Goal: Information Seeking & Learning: Learn about a topic

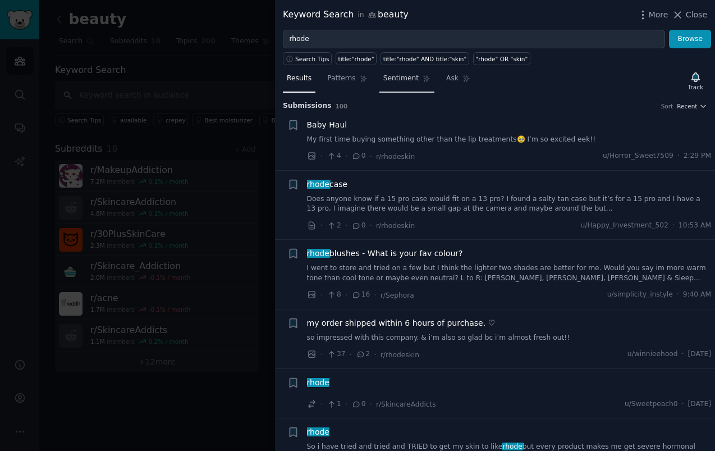
scroll to position [1908, 0]
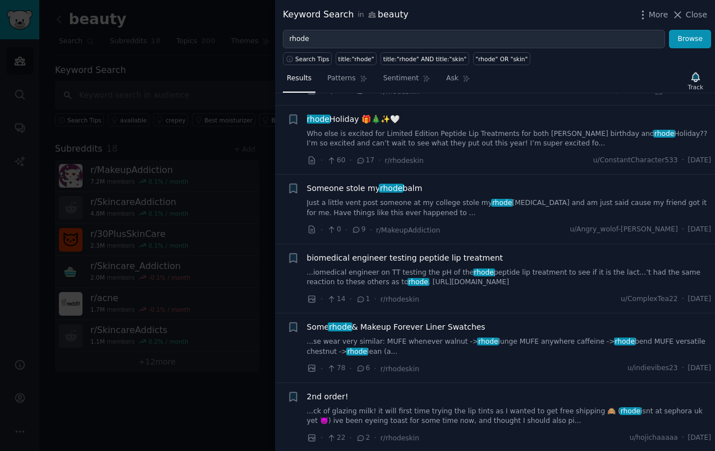
click at [230, 178] on div at bounding box center [357, 225] width 715 height 451
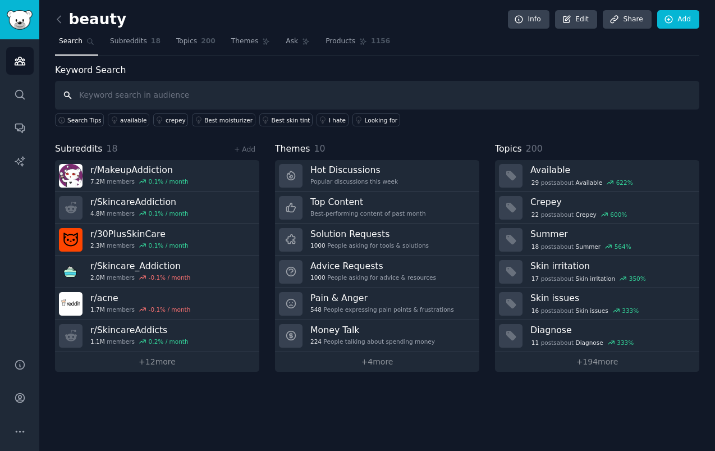
type input "r"
click at [666, 23] on icon at bounding box center [669, 20] width 10 height 10
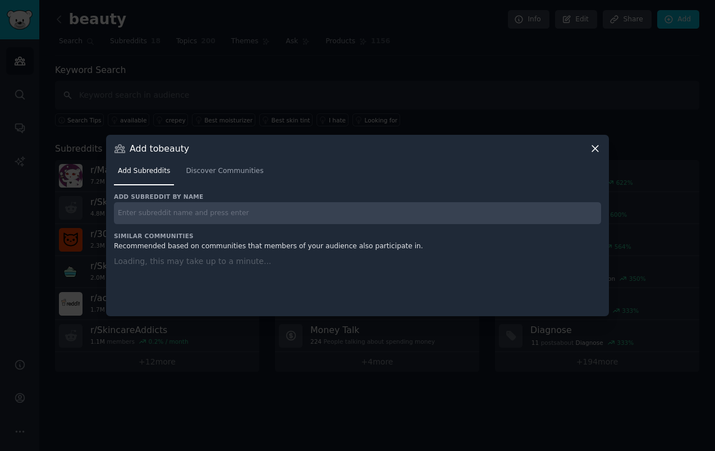
click at [290, 214] on input "text" at bounding box center [357, 213] width 487 height 22
type input "saie"
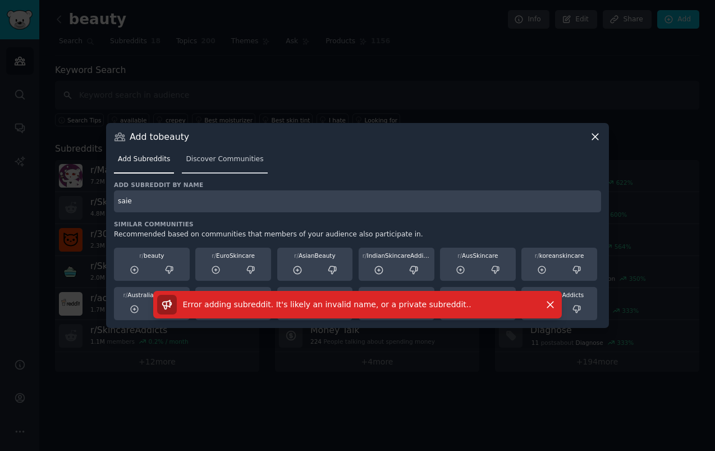
click at [237, 161] on span "Discover Communities" at bounding box center [224, 159] width 77 height 10
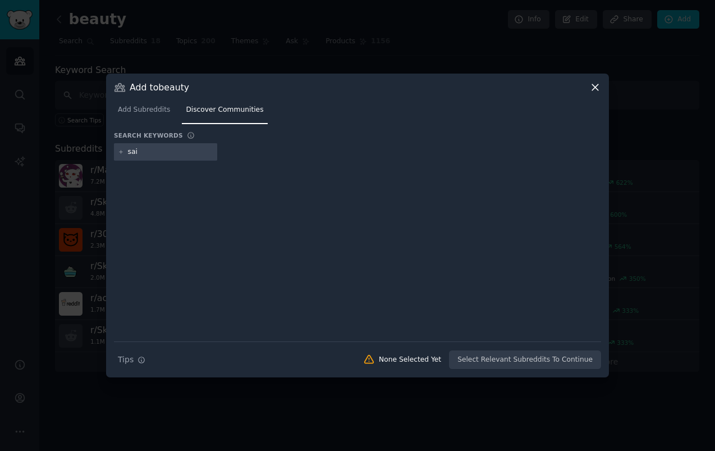
type input "saie"
type input "merit"
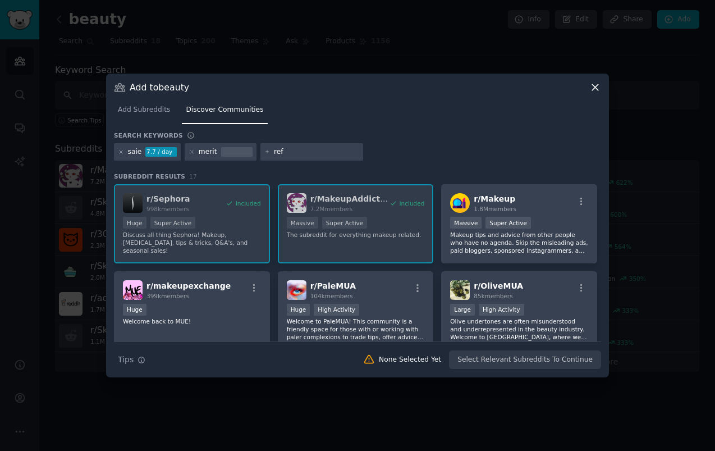
type input "refy"
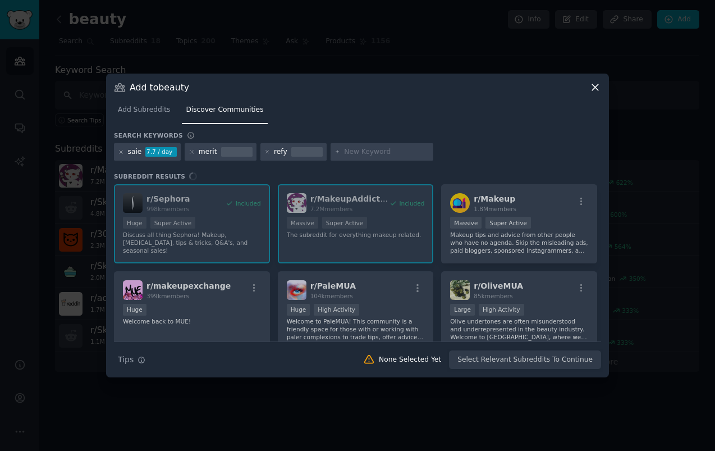
click at [498, 207] on div "r/ Sephora 998k members Included Huge Super Active Discuss all thing Sephora! M…" at bounding box center [357, 262] width 487 height 157
click at [551, 199] on div "r/ Sephora 998k members Included Huge Super Active Discuss all thing Sephora! M…" at bounding box center [357, 262] width 487 height 157
click at [576, 206] on div "r/ Sephora 998k members Included Huge Super Active Discuss all thing Sephora! M…" at bounding box center [357, 262] width 487 height 157
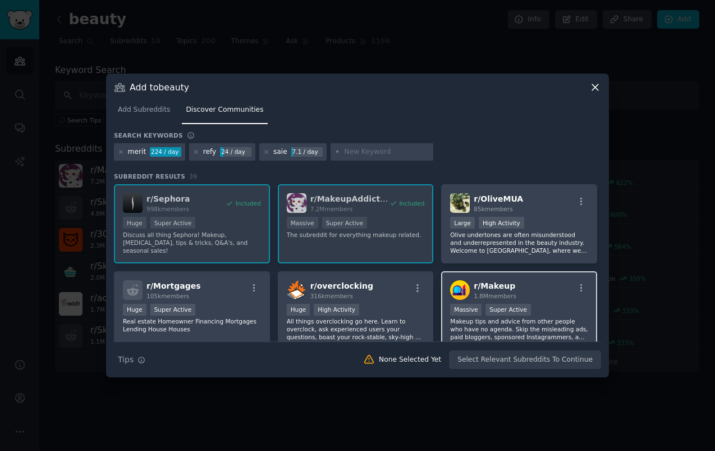
click at [561, 297] on div "r/ Makeup 1.8M members" at bounding box center [519, 290] width 138 height 20
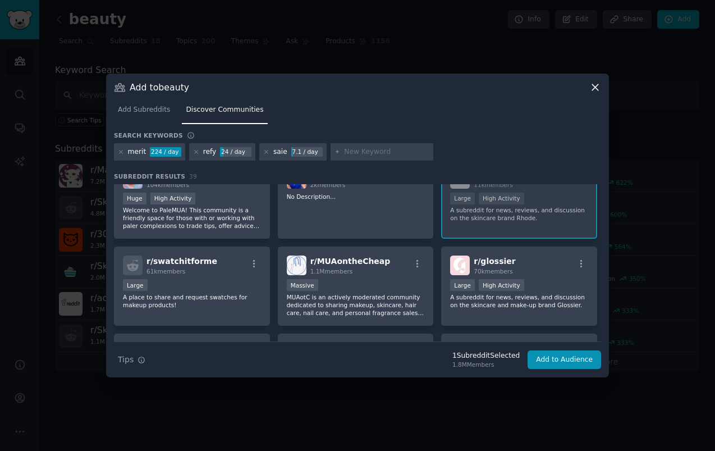
scroll to position [280, 0]
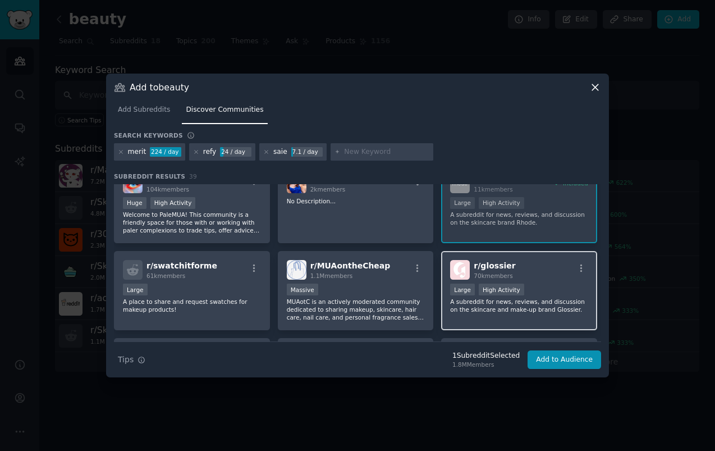
click at [461, 299] on p "A subreddit for news, reviews, and discussion on the skincare and make-up brand…" at bounding box center [519, 305] width 138 height 16
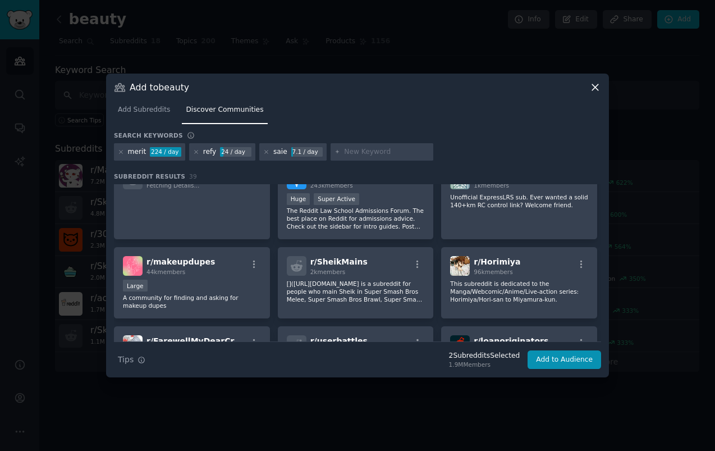
scroll to position [622, 0]
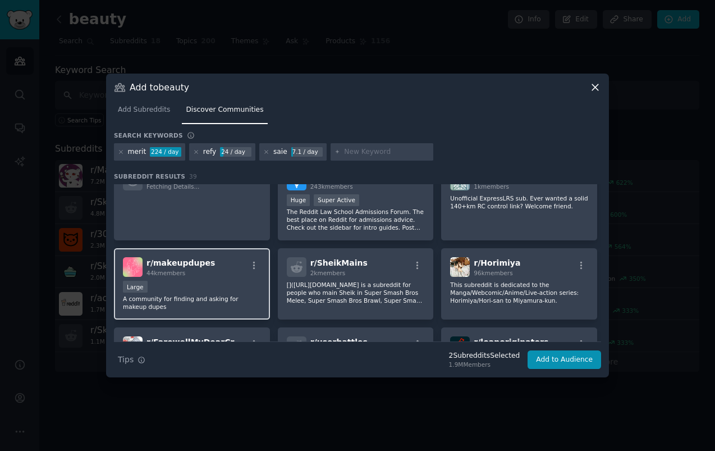
click at [193, 283] on div "Large" at bounding box center [192, 288] width 138 height 14
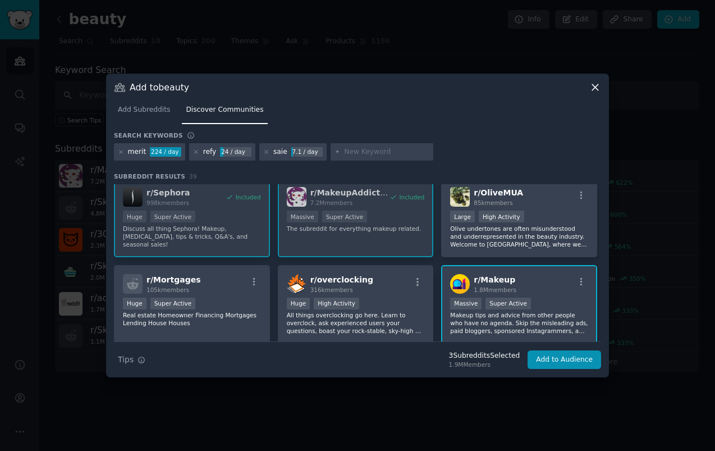
scroll to position [0, 0]
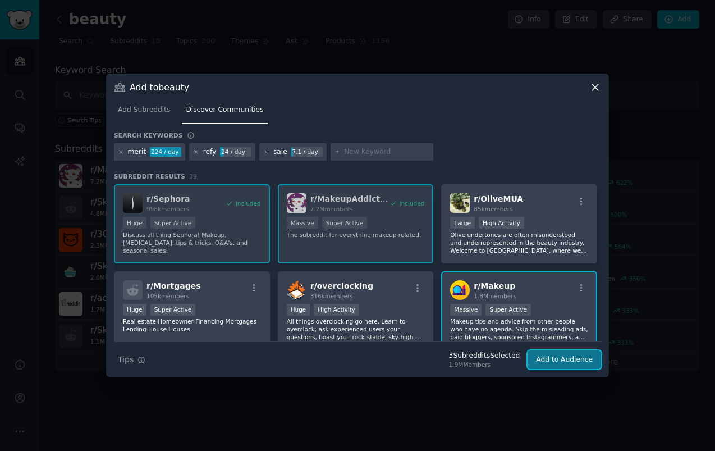
click at [550, 361] on button "Add to Audience" at bounding box center [565, 359] width 74 height 19
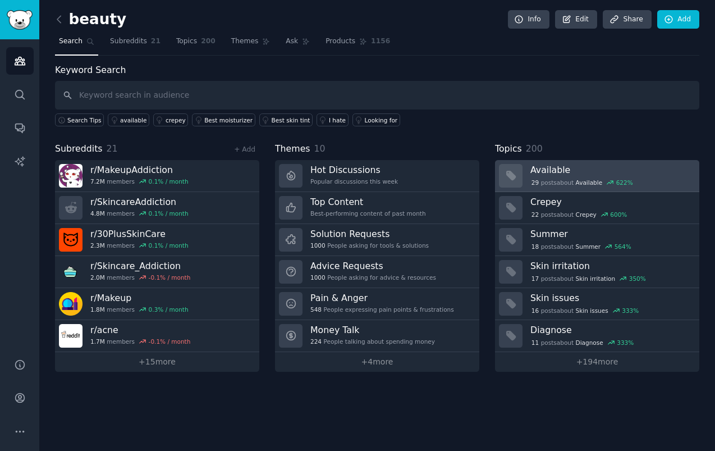
click at [548, 189] on link "Available 29 post s about Available 622 %" at bounding box center [597, 176] width 204 height 32
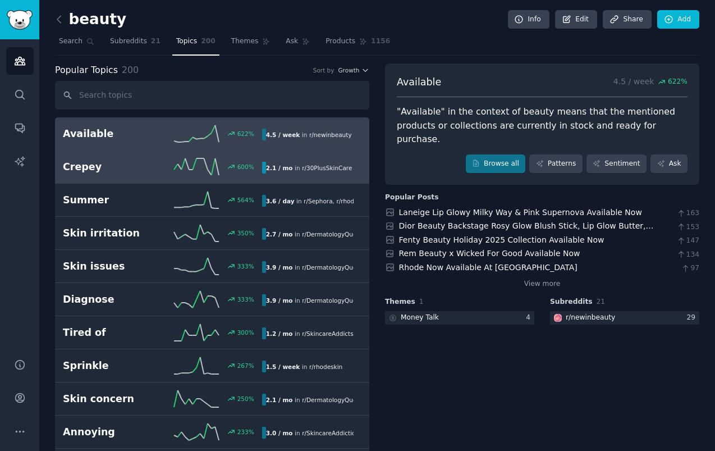
click at [241, 173] on div "600 %" at bounding box center [211, 166] width 99 height 17
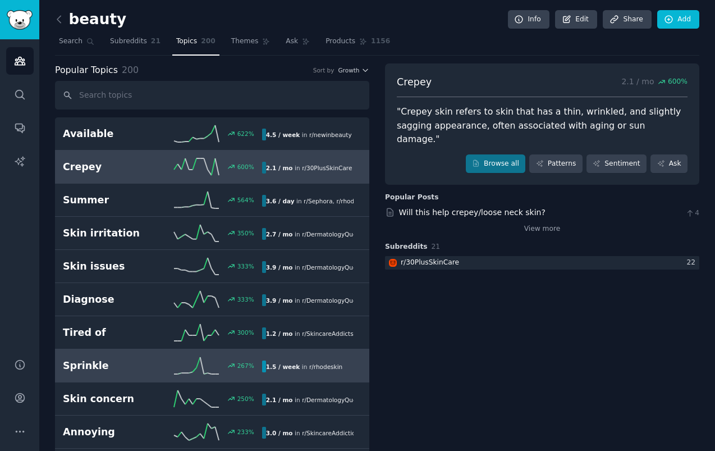
click at [208, 359] on icon at bounding box center [196, 365] width 45 height 17
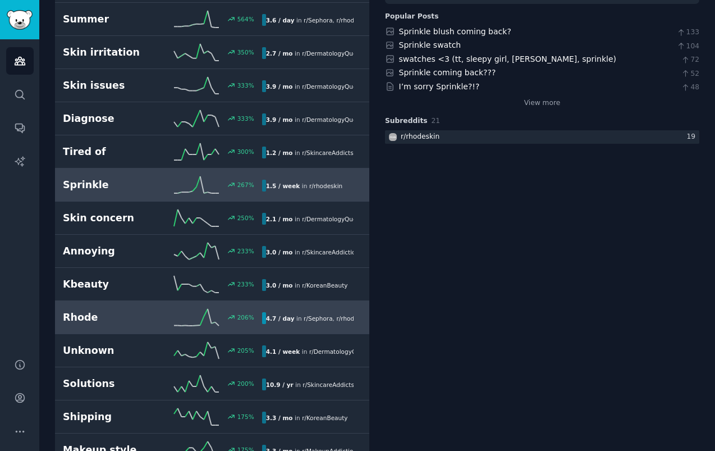
scroll to position [181, 0]
click at [200, 314] on icon at bounding box center [196, 316] width 45 height 17
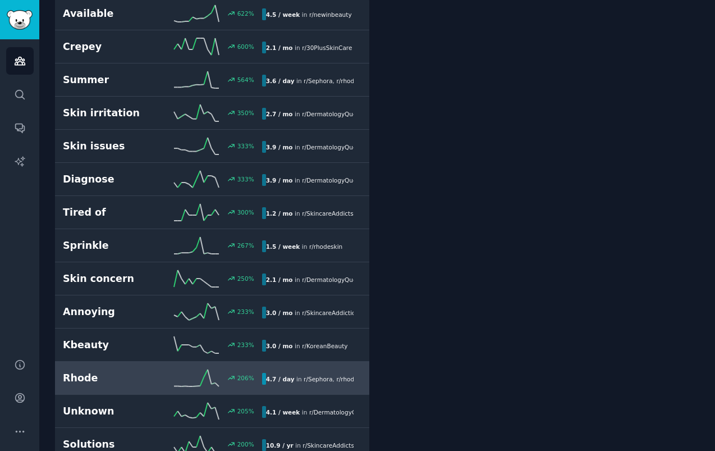
scroll to position [63, 0]
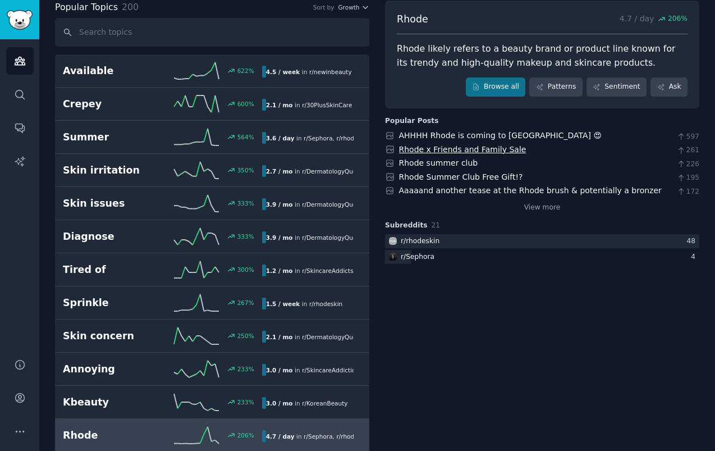
click at [434, 150] on link "Rhode x Friends and Family Sale" at bounding box center [462, 149] width 127 height 9
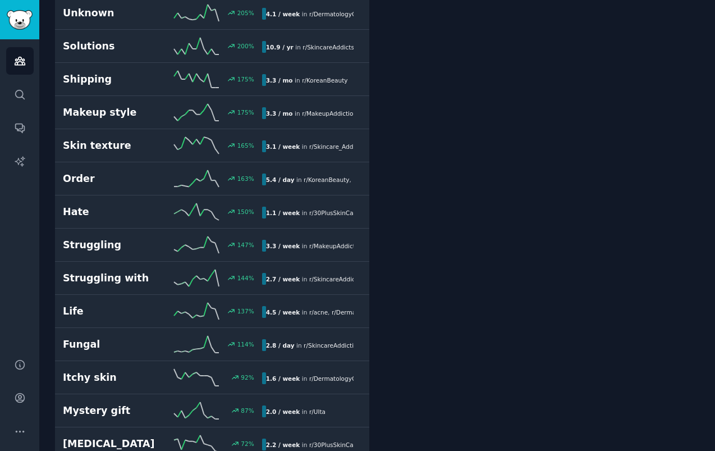
scroll to position [535, 0]
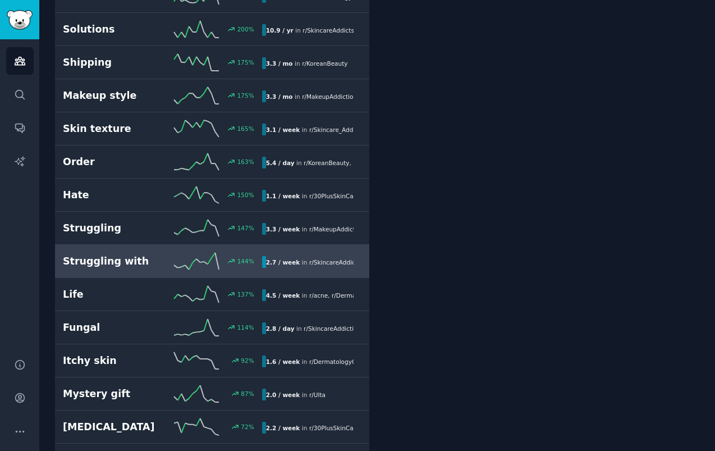
click at [141, 268] on div "Struggling with 144 % 2.7 / week in r/ SkincareAddiction" at bounding box center [212, 261] width 299 height 17
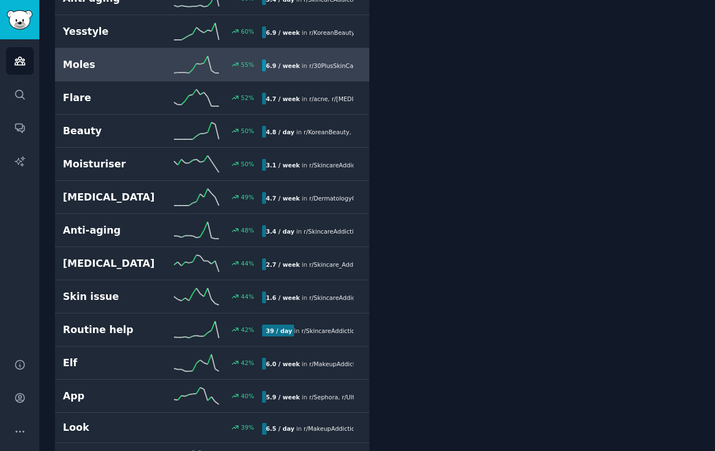
scroll to position [1173, 0]
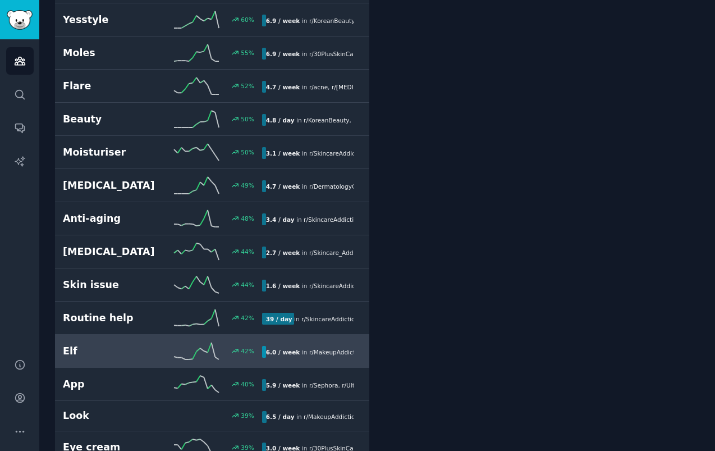
click at [136, 340] on link "Elf 42 % 6.0 / week in r/ MakeupAddiction , r/ newinbeauty" at bounding box center [212, 350] width 314 height 33
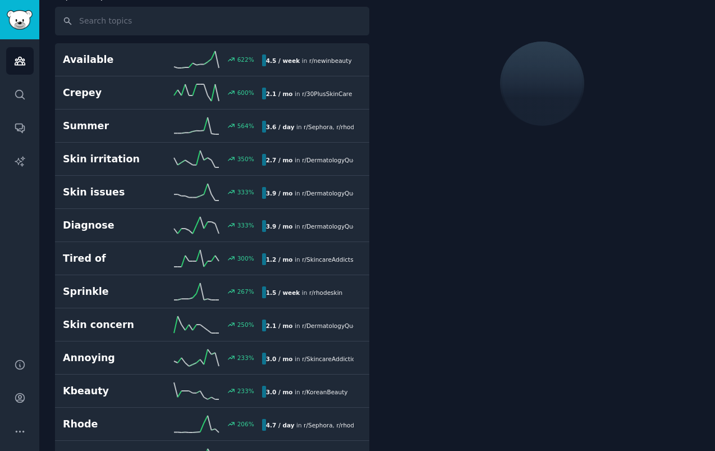
scroll to position [63, 0]
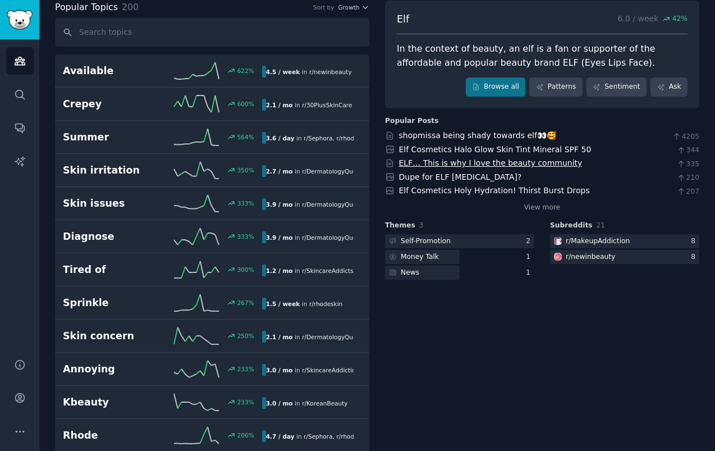
click at [521, 159] on link "ELF… This is why I love the beauty community" at bounding box center [491, 162] width 184 height 9
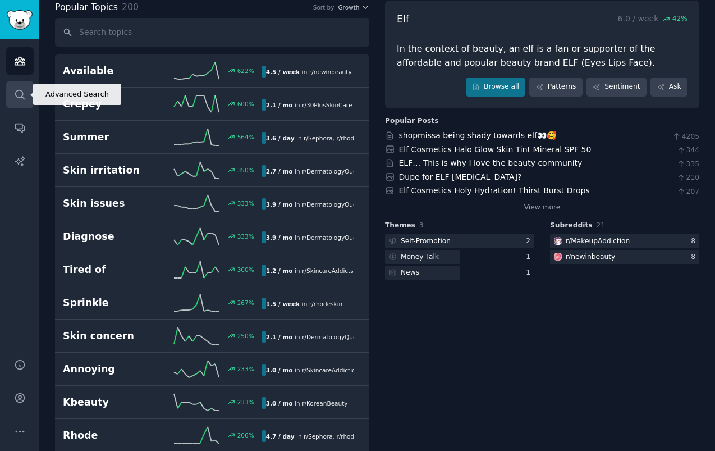
click at [24, 104] on link "Search" at bounding box center [19, 94] width 27 height 27
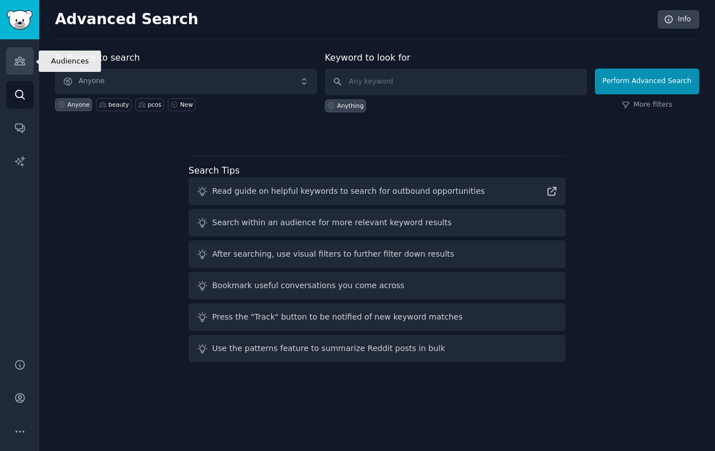
click at [17, 71] on link "Audiences" at bounding box center [19, 60] width 27 height 27
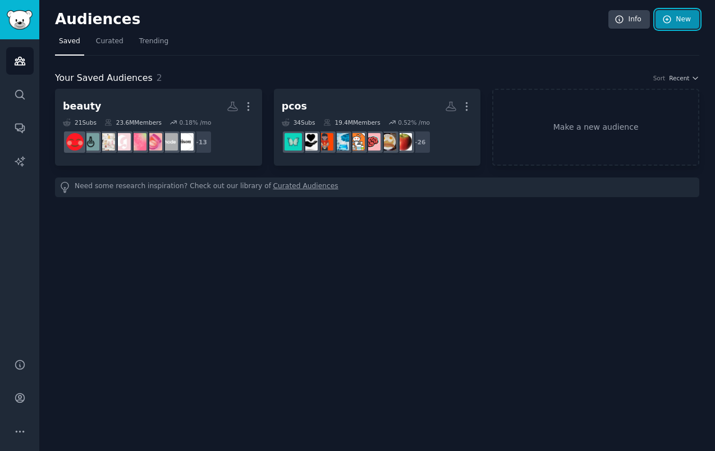
click at [674, 19] on link "New" at bounding box center [677, 19] width 44 height 19
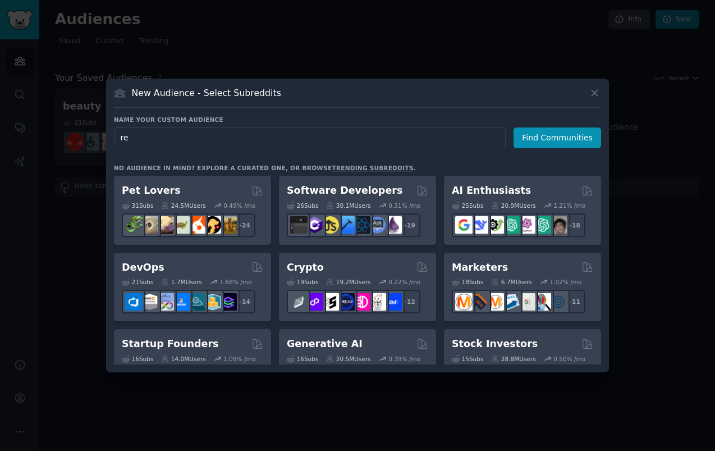
type input "rei"
click button "Find Communities" at bounding box center [557, 137] width 88 height 21
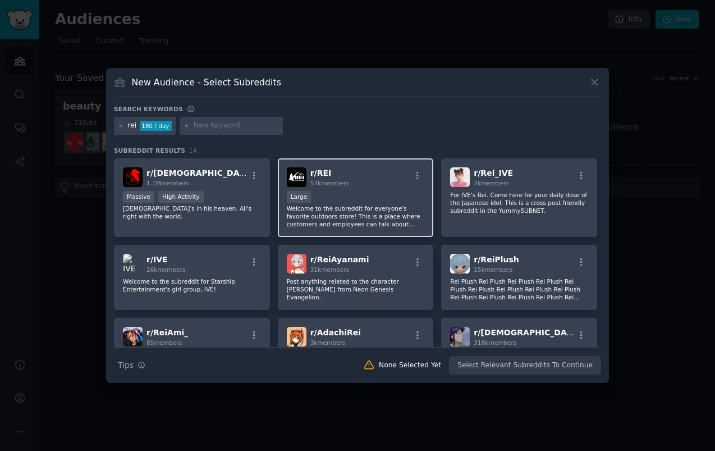
click at [376, 195] on div "Large" at bounding box center [356, 198] width 138 height 14
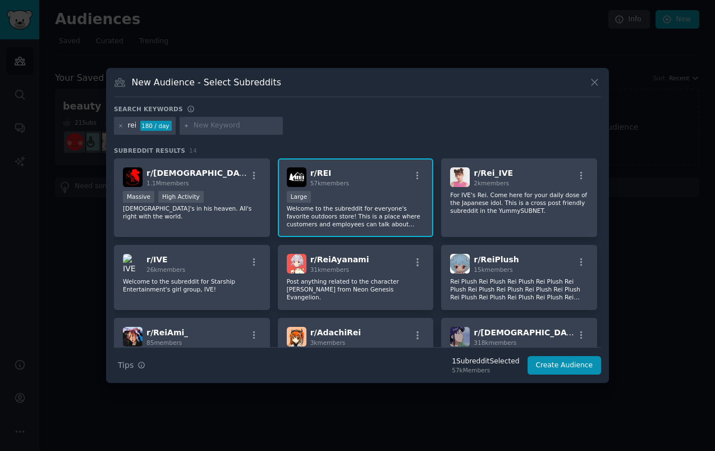
click at [250, 126] on input "text" at bounding box center [236, 126] width 85 height 10
type input "outdoor"
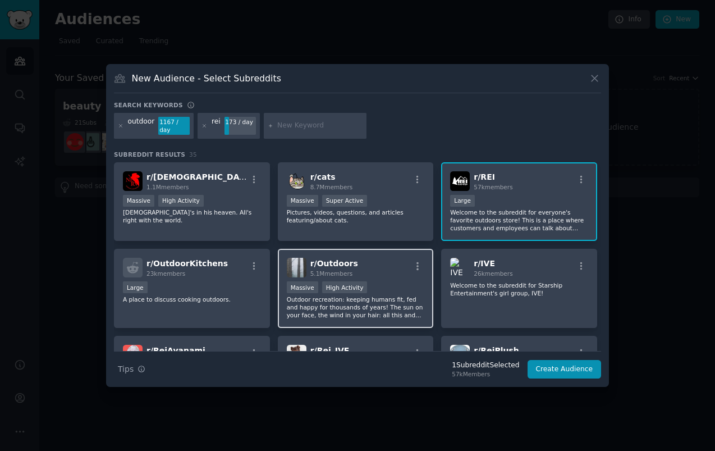
click at [366, 267] on div "r/ Outdoors 5.1M members" at bounding box center [356, 268] width 138 height 20
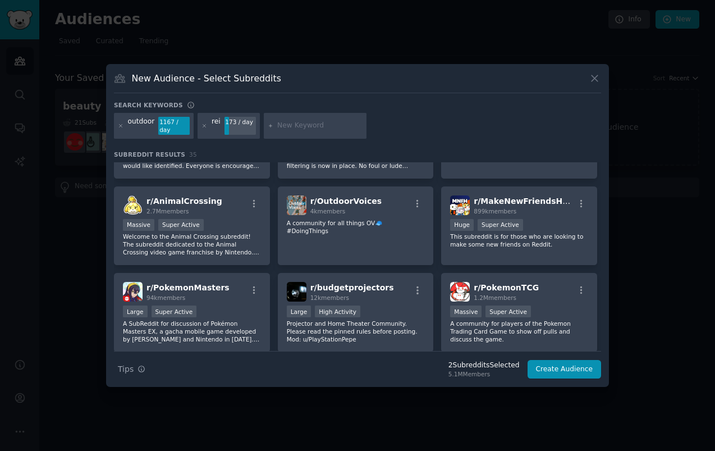
scroll to position [479, 0]
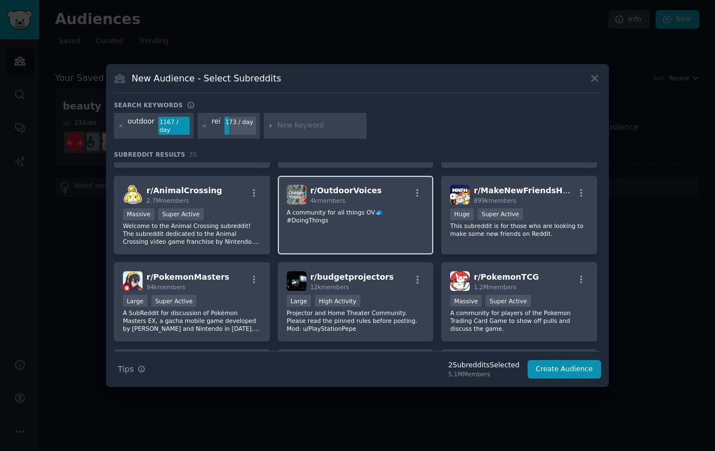
click at [363, 202] on div "r/ OutdoorVoices 4k members A community for all things OV🧢 #DoingThings" at bounding box center [356, 215] width 156 height 79
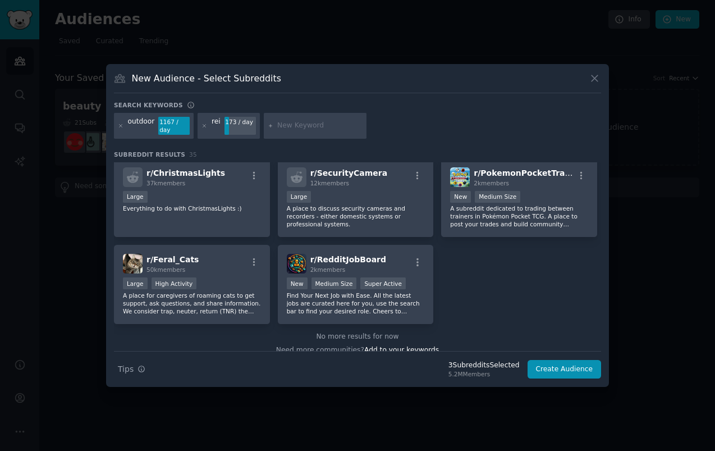
scroll to position [856, 0]
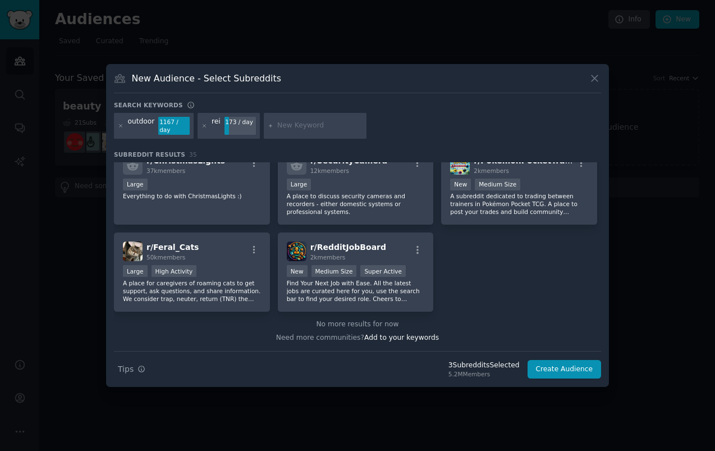
click at [308, 126] on input "text" at bounding box center [319, 126] width 85 height 10
type input "othership"
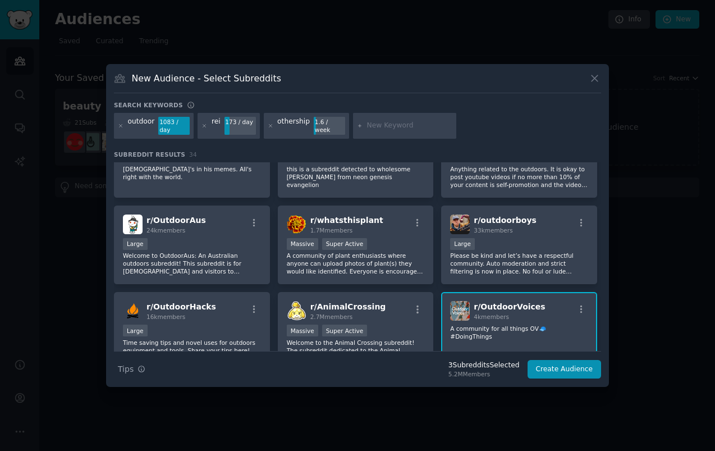
scroll to position [350, 0]
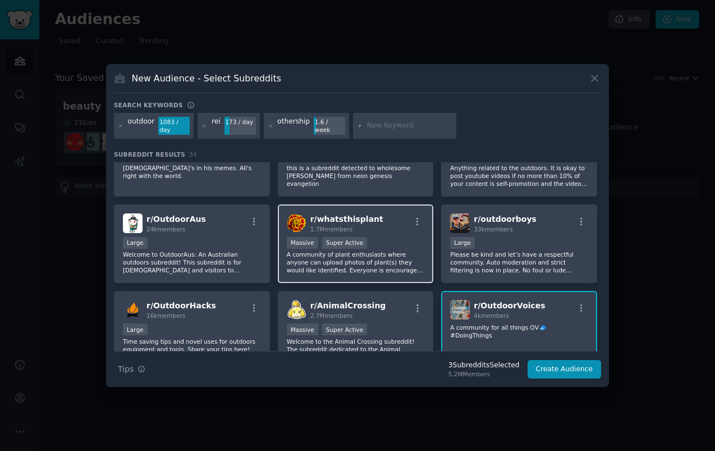
click at [370, 218] on span "r/ whatsthisplant" at bounding box center [346, 218] width 73 height 9
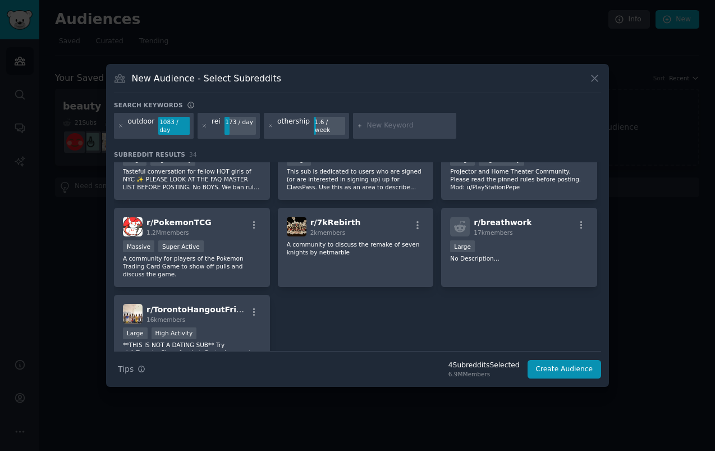
scroll to position [789, 0]
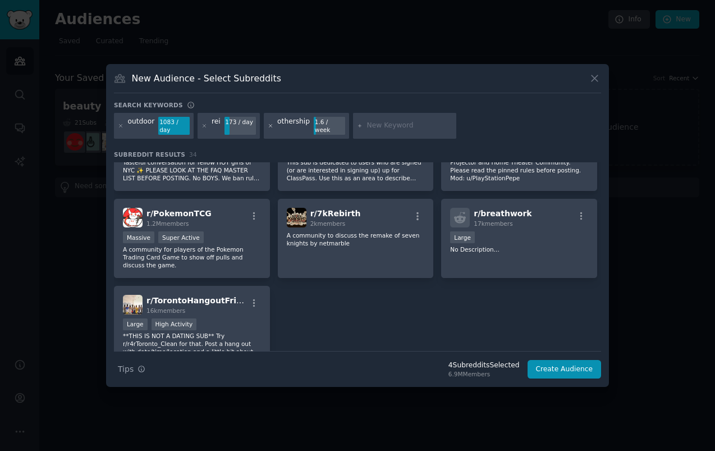
click at [269, 125] on icon at bounding box center [271, 126] width 6 height 6
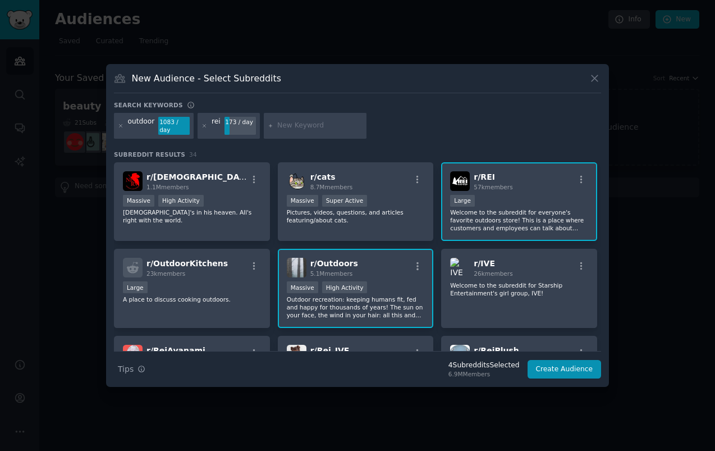
click at [269, 124] on icon at bounding box center [271, 126] width 6 height 6
click at [559, 369] on button "Create Audience" at bounding box center [565, 369] width 74 height 19
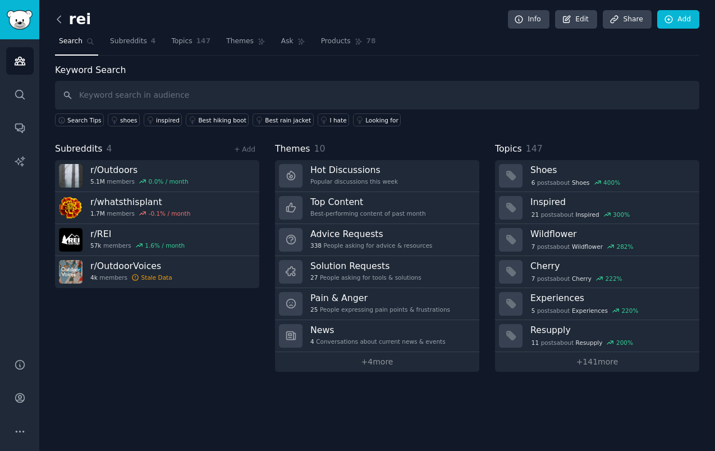
click at [61, 20] on icon at bounding box center [59, 19] width 12 height 12
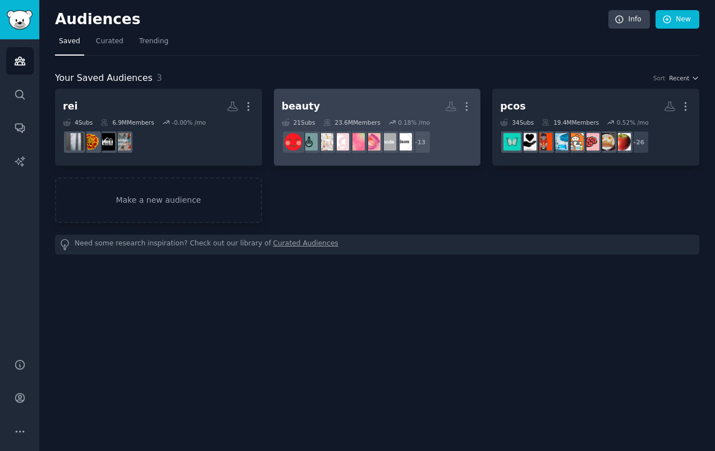
click at [377, 112] on h2 "beauty More" at bounding box center [377, 107] width 191 height 20
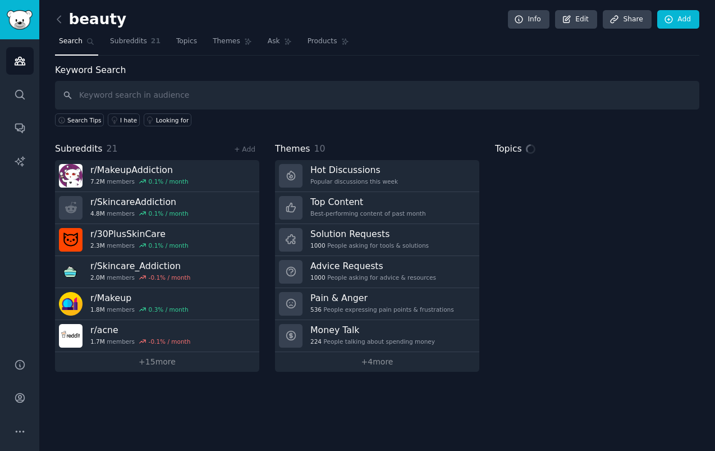
click at [381, 94] on input "text" at bounding box center [377, 95] width 644 height 29
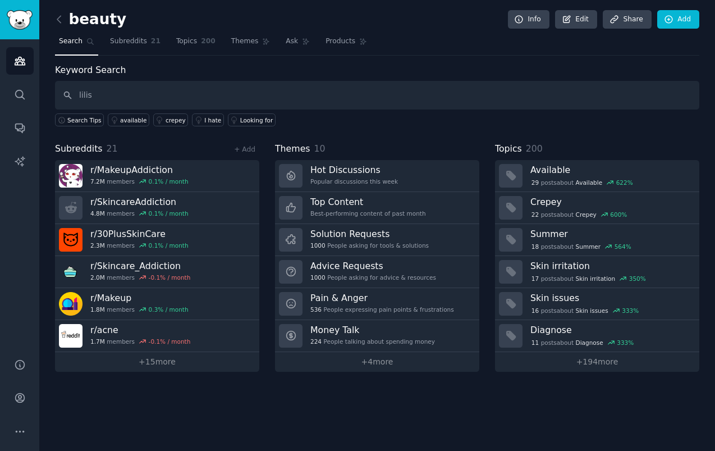
type input "lilis"
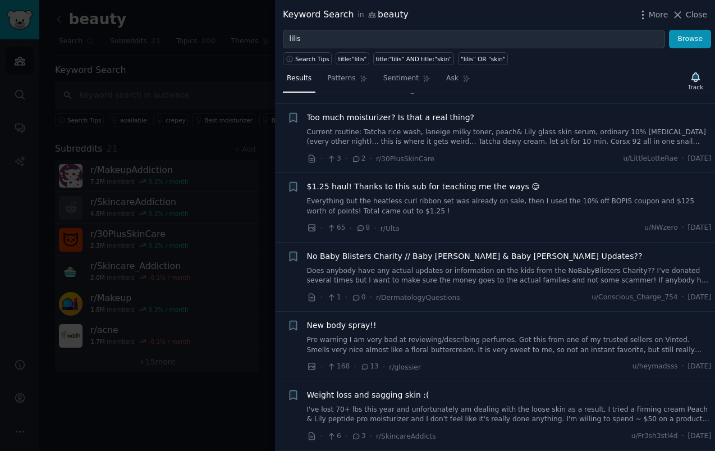
scroll to position [159, 0]
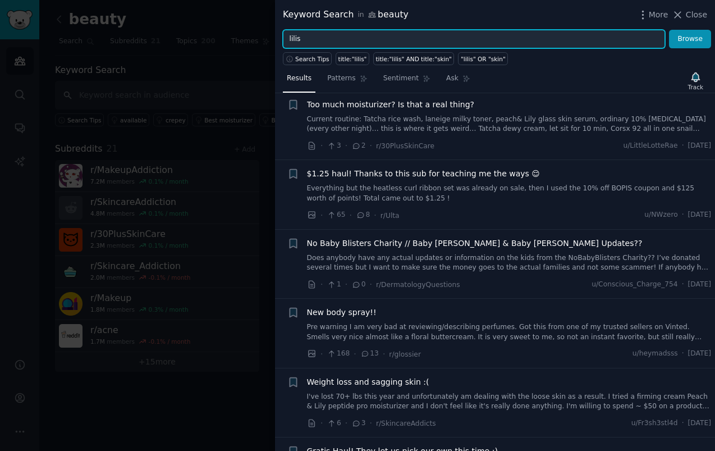
click at [348, 38] on input "lilis" at bounding box center [474, 39] width 382 height 19
type input "lilis body"
click at [669, 30] on button "Browse" at bounding box center [690, 39] width 42 height 19
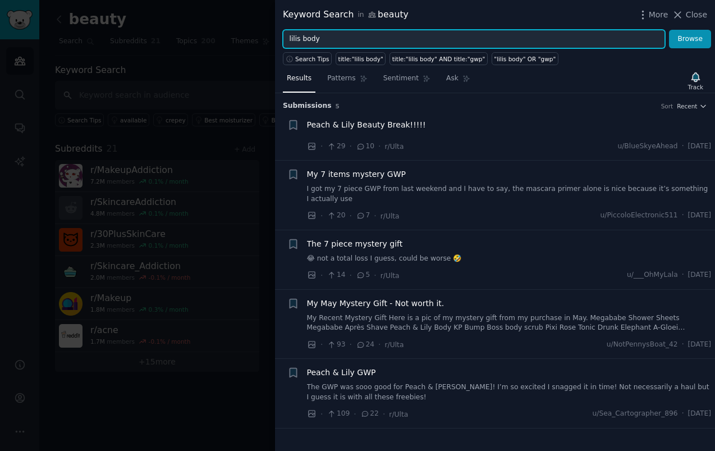
click at [308, 37] on input "lilis body" at bounding box center [474, 39] width 382 height 19
click at [669, 30] on button "Browse" at bounding box center [690, 39] width 42 height 19
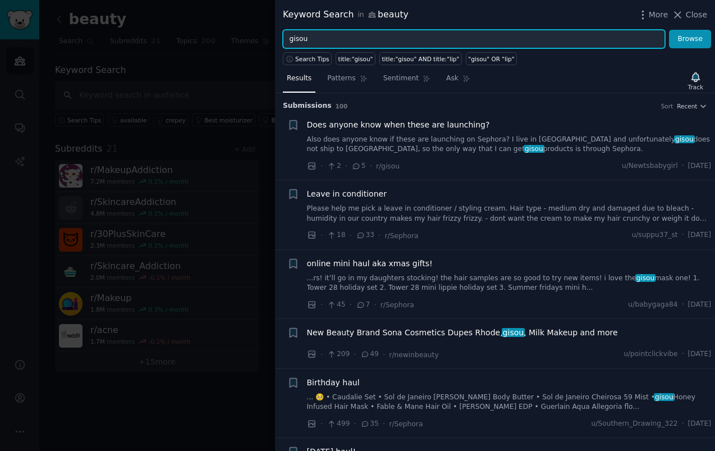
click at [328, 42] on input "gisou" at bounding box center [474, 39] width 382 height 19
type input "[PERSON_NAME]"
click at [669, 30] on button "Browse" at bounding box center [690, 39] width 42 height 19
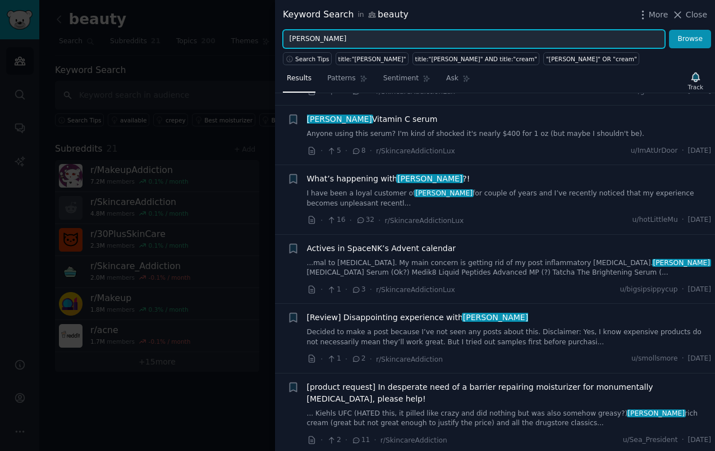
scroll to position [214, 0]
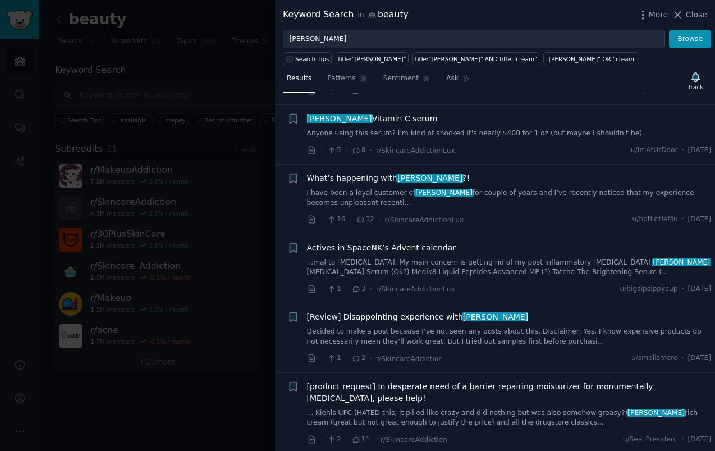
click at [344, 198] on link "I have been a loyal customer of [PERSON_NAME] for couple of years and I’ve rece…" at bounding box center [509, 198] width 405 height 20
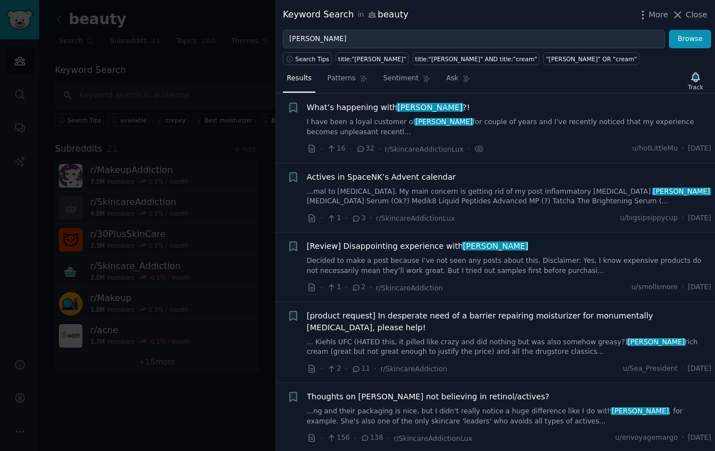
scroll to position [285, 0]
click at [441, 269] on link "Decided to make a post because I’ve not seen any posts about this. Disclaimer: …" at bounding box center [509, 265] width 405 height 20
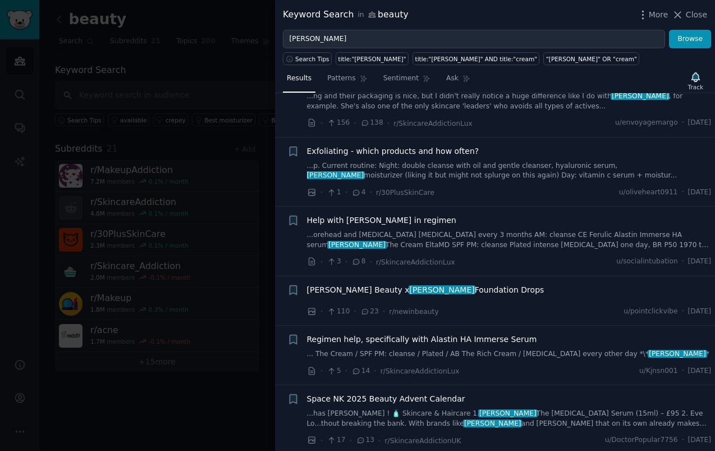
scroll to position [0, 0]
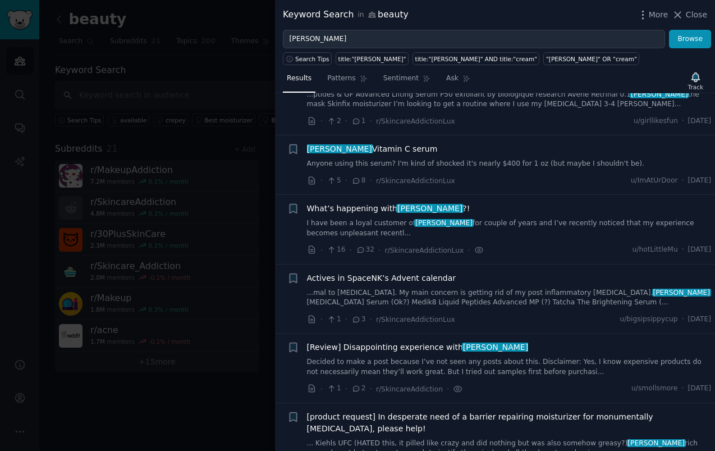
click at [447, 204] on span "[PERSON_NAME]" at bounding box center [429, 208] width 67 height 9
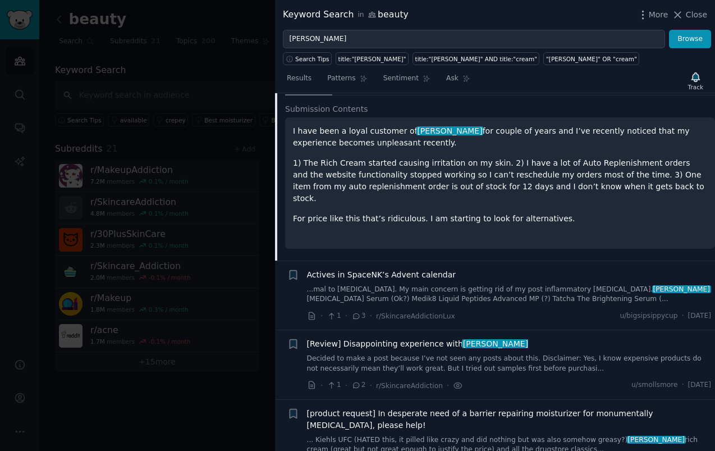
scroll to position [379, 0]
click at [474, 337] on span "[Review] Disappointing experience with [PERSON_NAME]" at bounding box center [418, 343] width 222 height 12
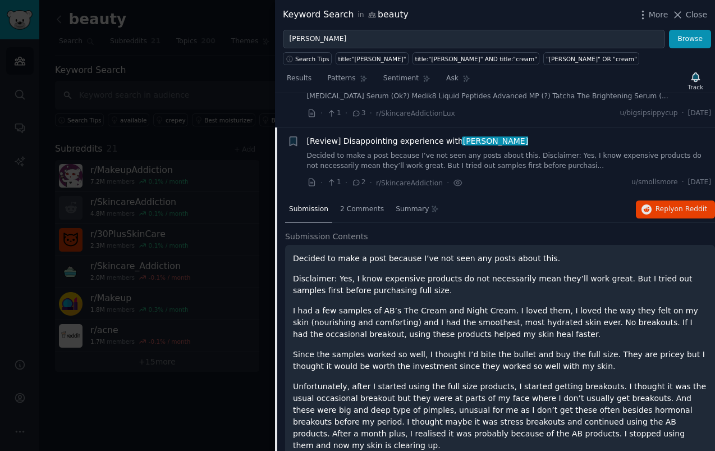
scroll to position [374, 0]
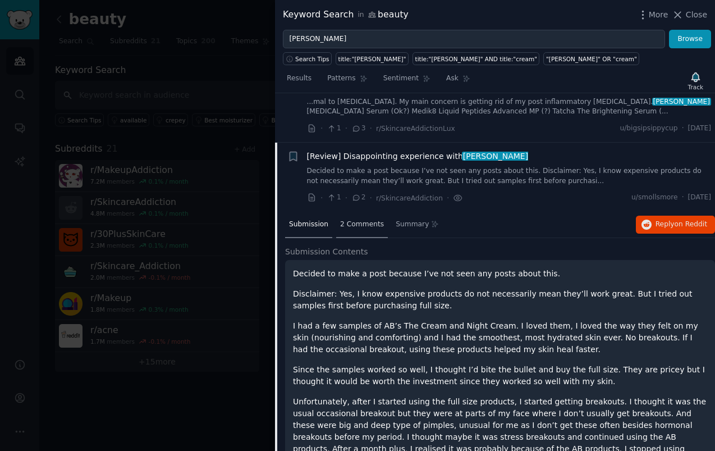
click at [361, 221] on span "2 Comments" at bounding box center [362, 224] width 44 height 10
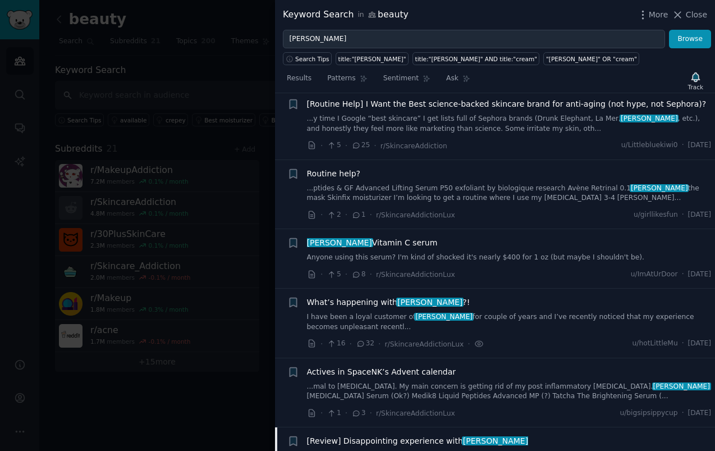
click at [354, 324] on link "I have been a loyal customer of [PERSON_NAME] for couple of years and I’ve rece…" at bounding box center [509, 322] width 405 height 20
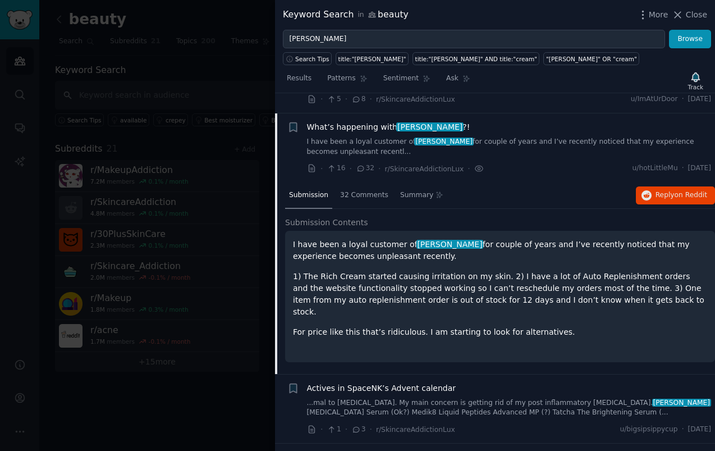
scroll to position [285, 0]
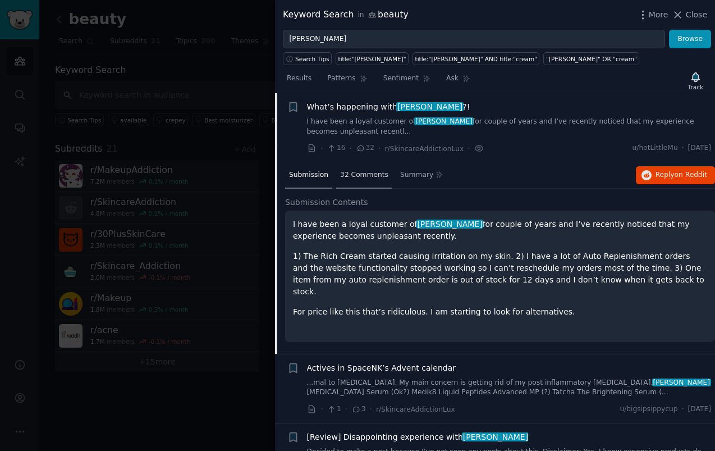
click at [352, 175] on span "32 Comments" at bounding box center [364, 175] width 48 height 10
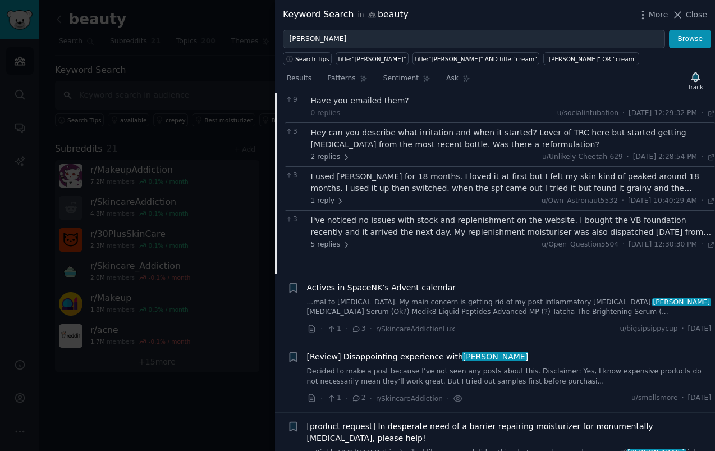
scroll to position [399, 0]
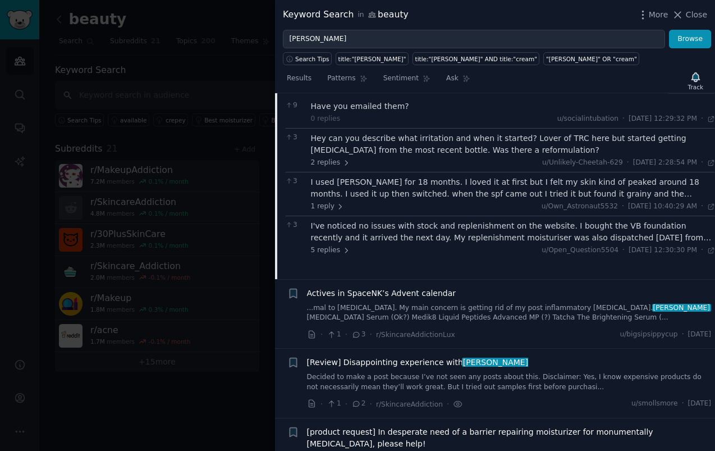
click at [368, 248] on div "5 replies u/Open_Question5504 · [DATE] 12:30:30 PM Mon 9/15/2025 ·" at bounding box center [513, 250] width 405 height 10
click at [373, 241] on div "I've noticed no issues with stock and replenishment on the website. I bought th…" at bounding box center [513, 232] width 405 height 24
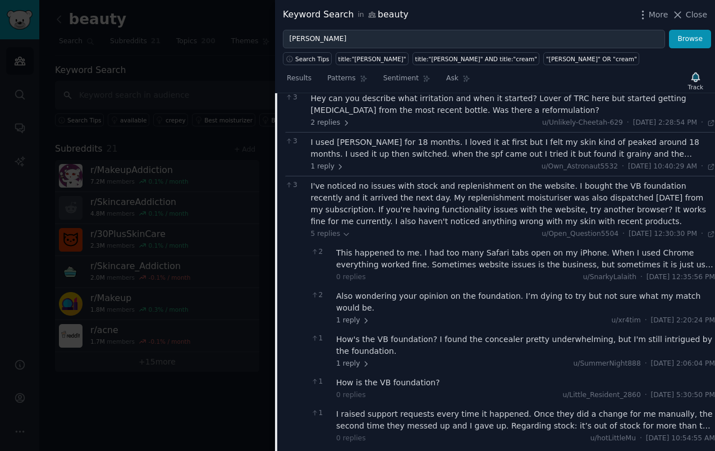
scroll to position [443, 0]
